Goal: Find specific page/section

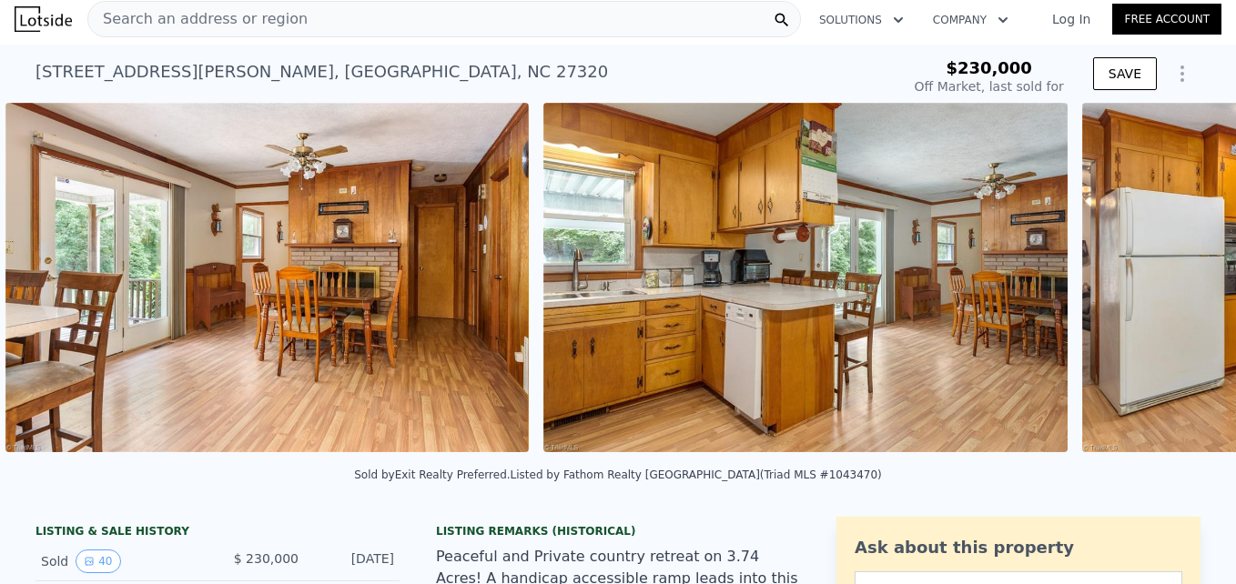
scroll to position [0, 5678]
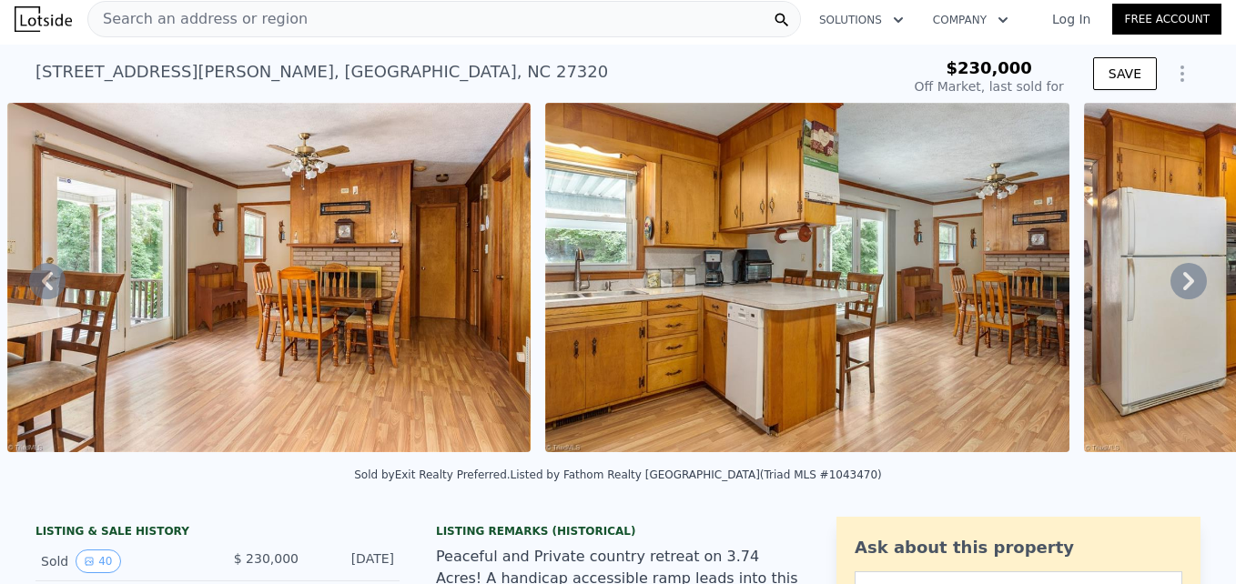
click at [288, 20] on div "Search an address or region" at bounding box center [443, 19] width 713 height 36
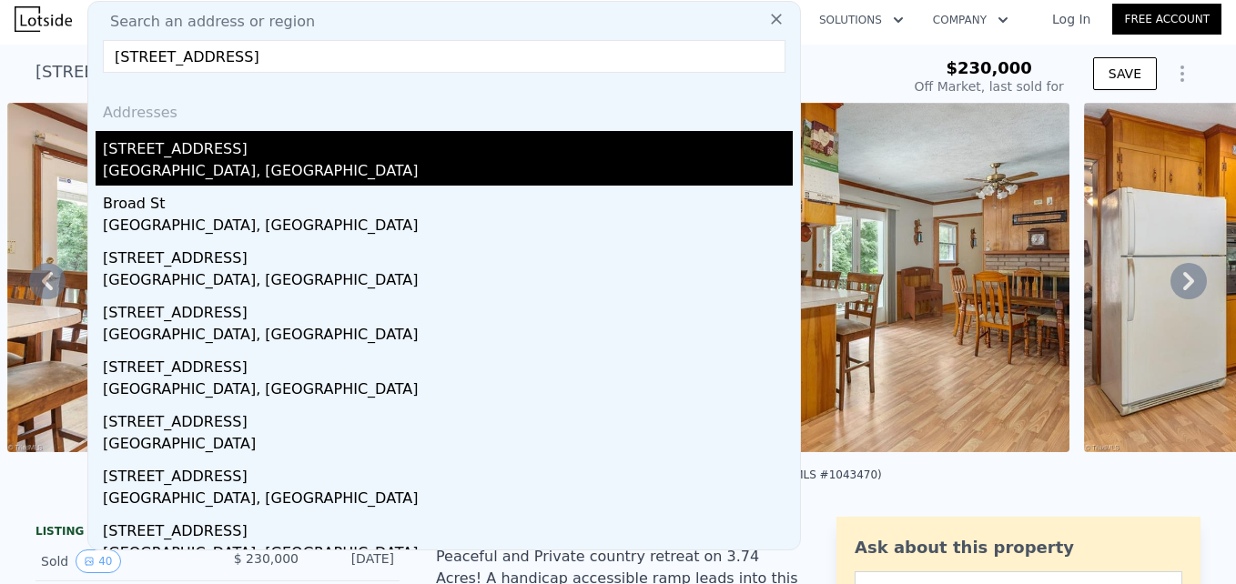
type input "[STREET_ADDRESS]"
click at [157, 161] on div "[GEOGRAPHIC_DATA], [GEOGRAPHIC_DATA]" at bounding box center [448, 172] width 690 height 25
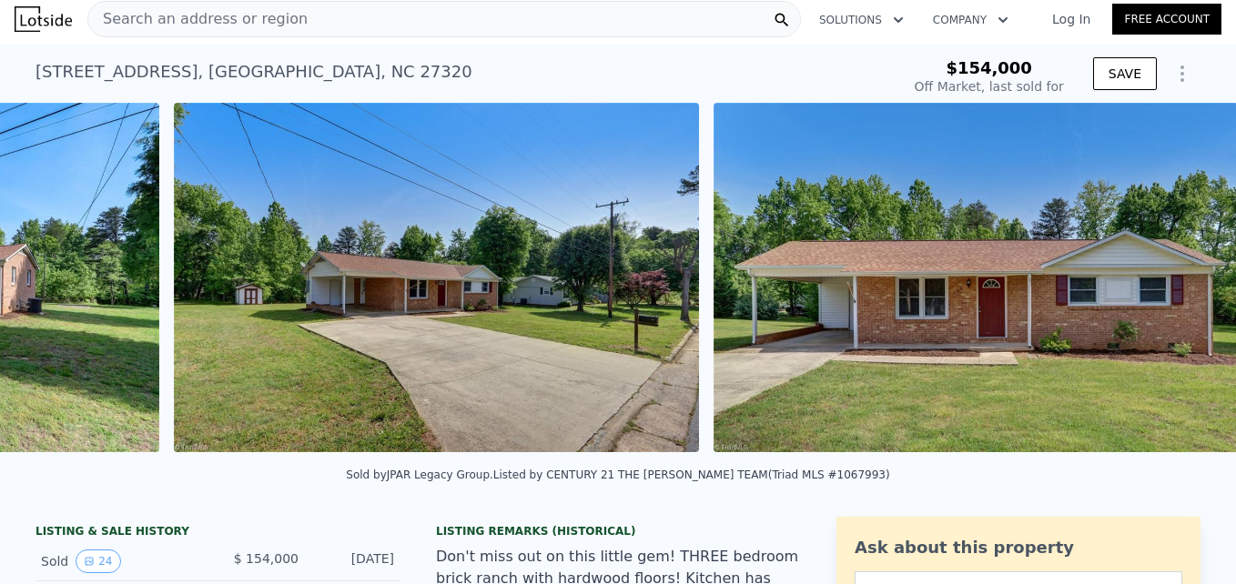
scroll to position [0, 1788]
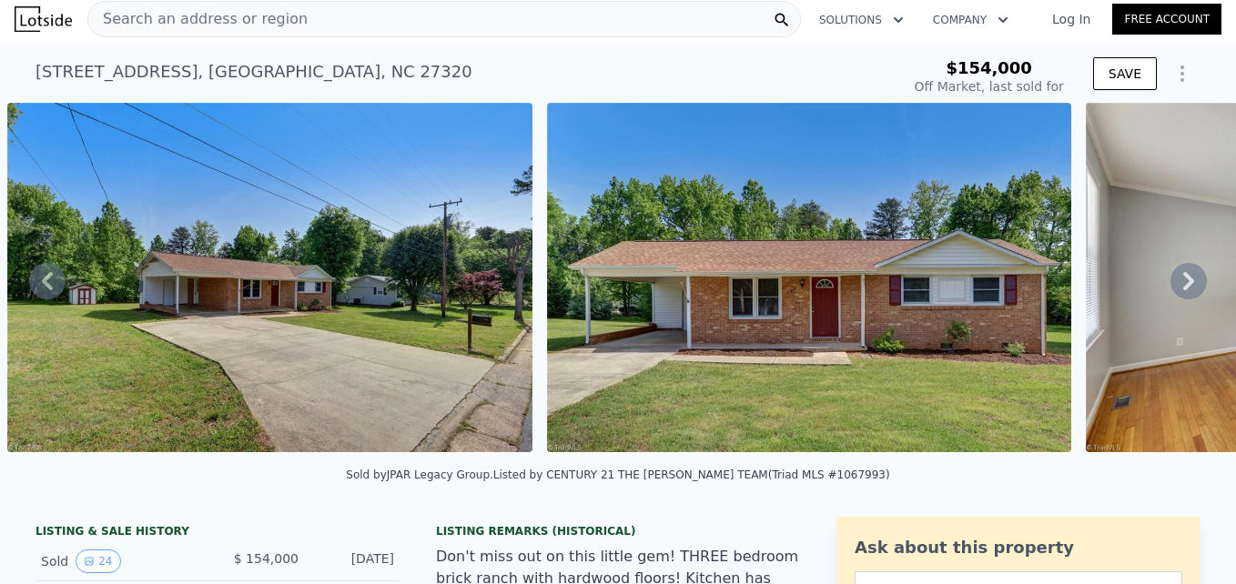
click at [159, 21] on span "Search an address or region" at bounding box center [197, 19] width 219 height 22
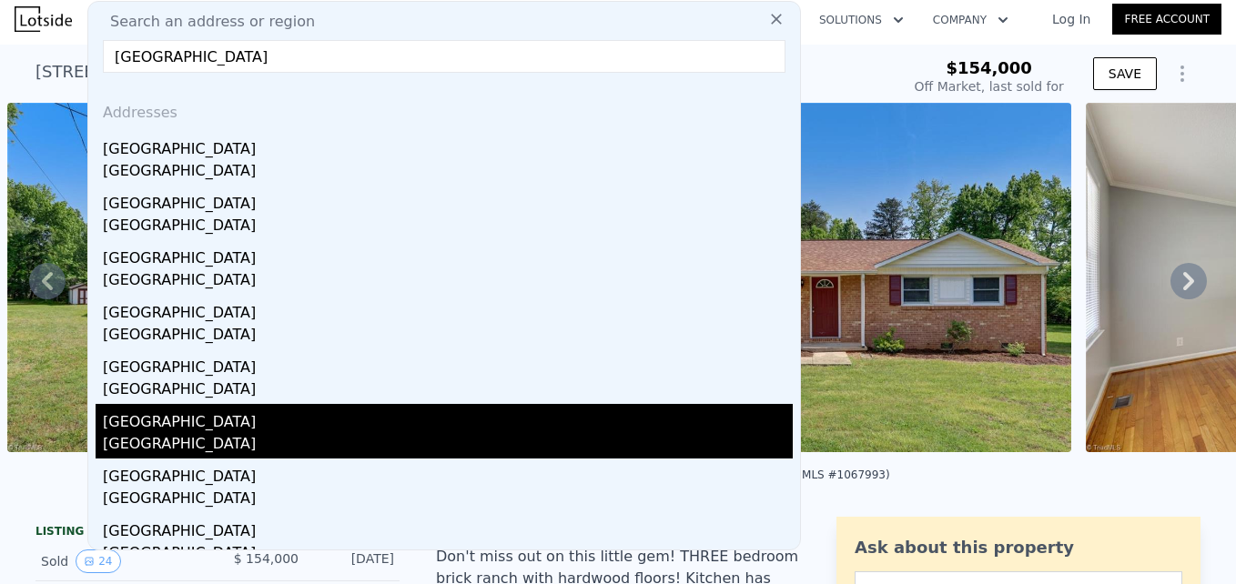
type input "[GEOGRAPHIC_DATA]"
click at [136, 445] on div "[GEOGRAPHIC_DATA]" at bounding box center [448, 445] width 690 height 25
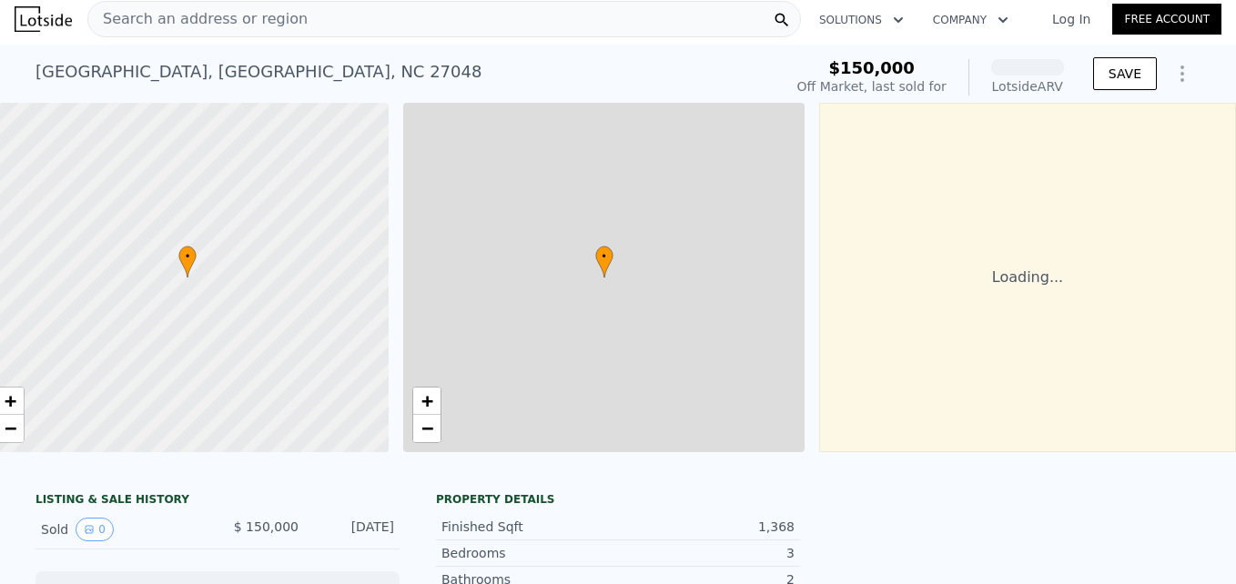
scroll to position [0, 35]
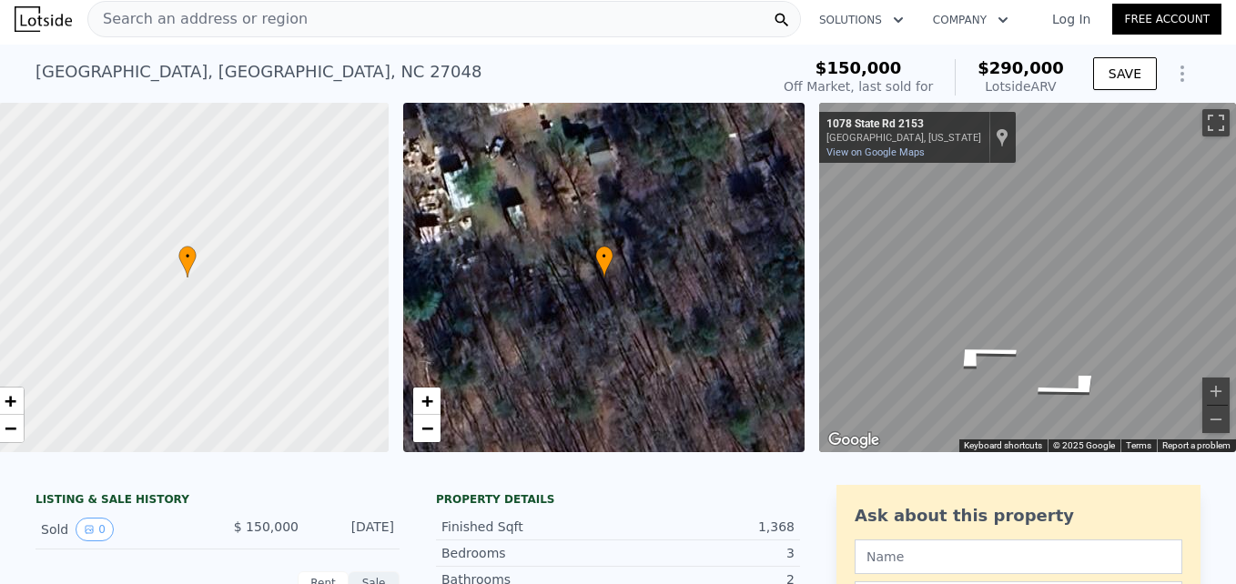
click at [1235, 284] on html "Search an address or region Solutions Company Open main menu Log In Free Accoun…" at bounding box center [618, 292] width 1236 height 584
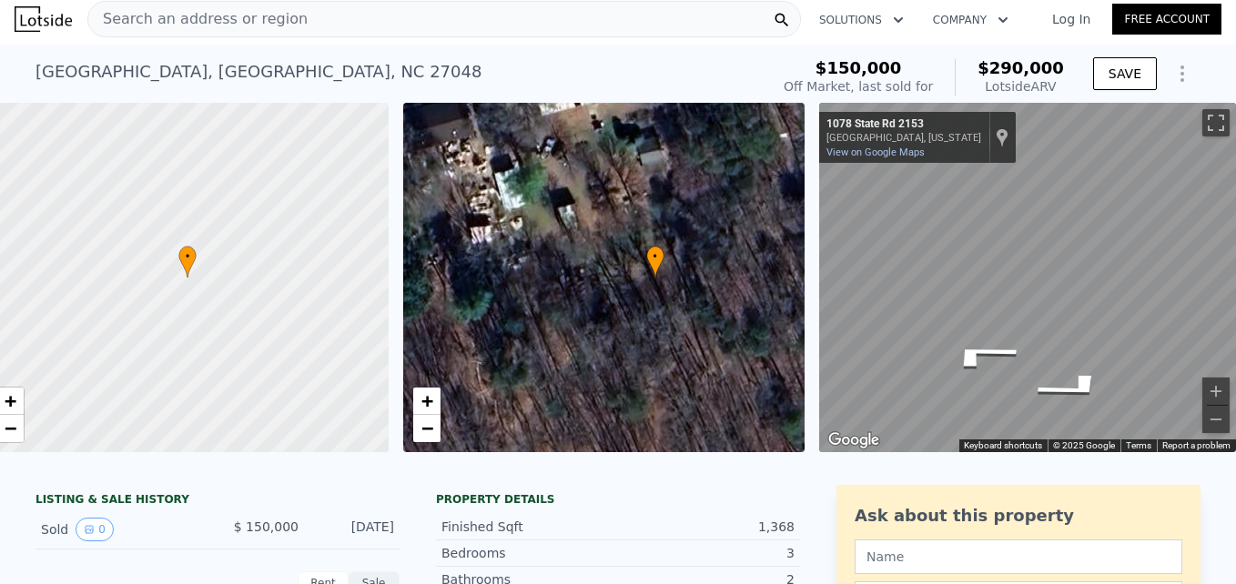
click at [881, 284] on div "• + − • + − ← Move left → Move right ↑ Move up ↓ Move down + Zoom in - Zoom out…" at bounding box center [618, 277] width 1236 height 349
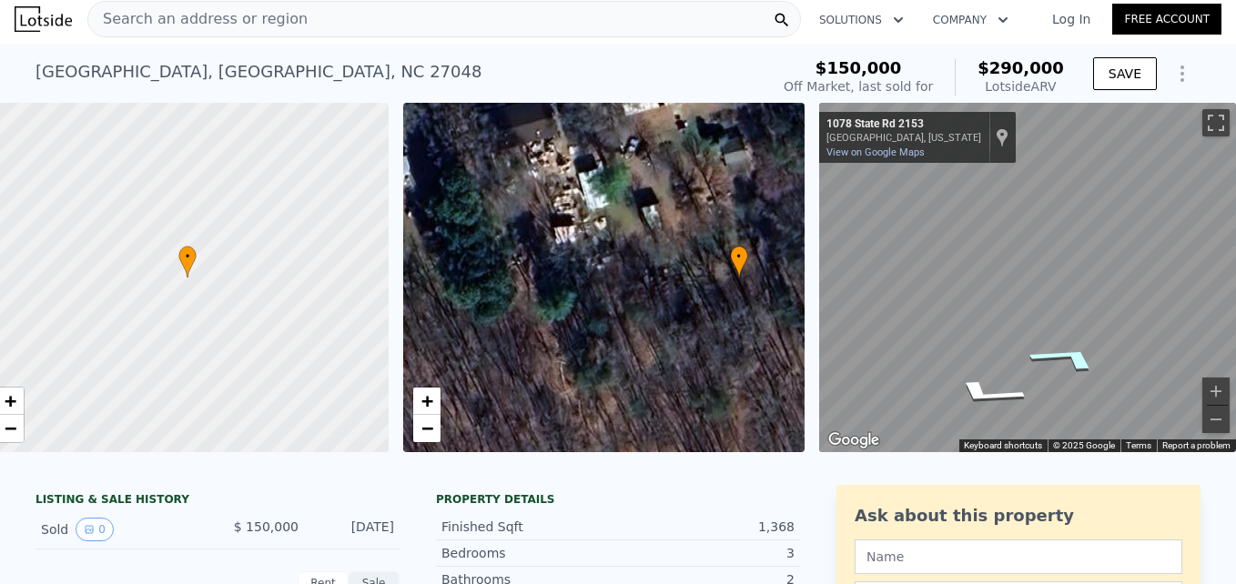
click at [1050, 358] on icon "Go West, State Rd 2153" at bounding box center [1067, 358] width 136 height 41
